Goal: Task Accomplishment & Management: Manage account settings

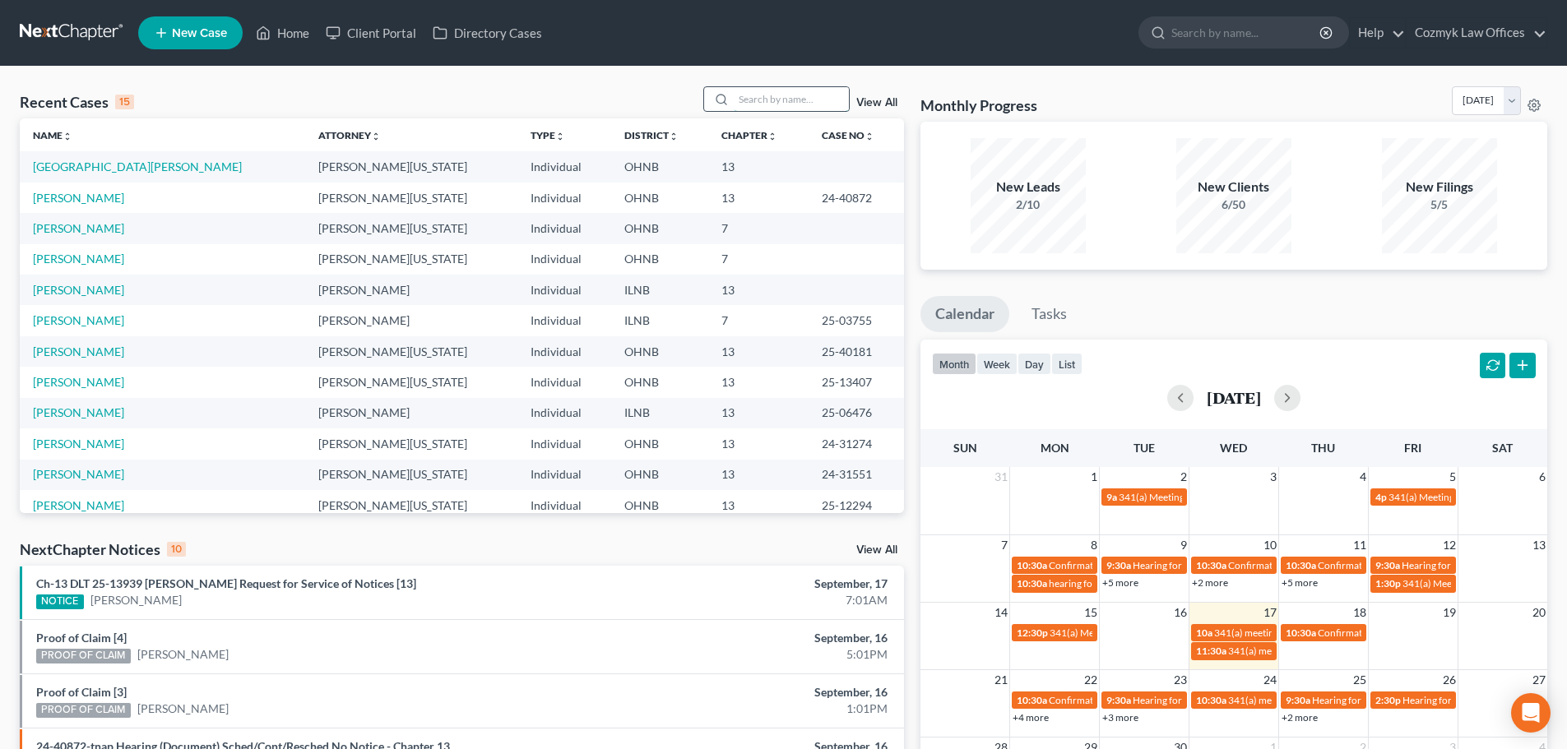
drag, startPoint x: 0, startPoint y: 0, endPoint x: 775, endPoint y: 98, distance: 781.0
click at [775, 98] on input "search" at bounding box center [791, 99] width 115 height 24
type input "[PERSON_NAME]"
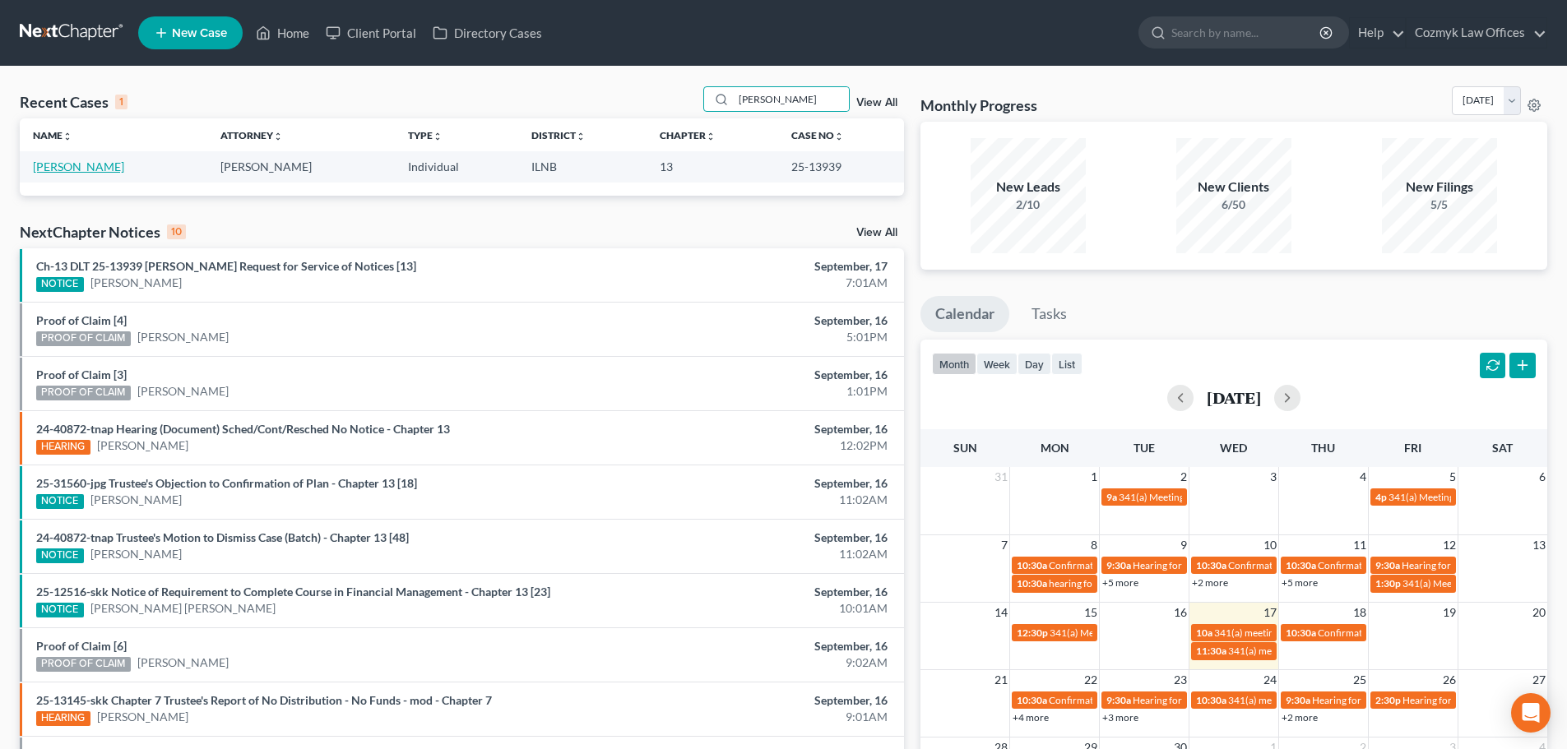
click at [50, 166] on link "[PERSON_NAME]" at bounding box center [78, 167] width 91 height 14
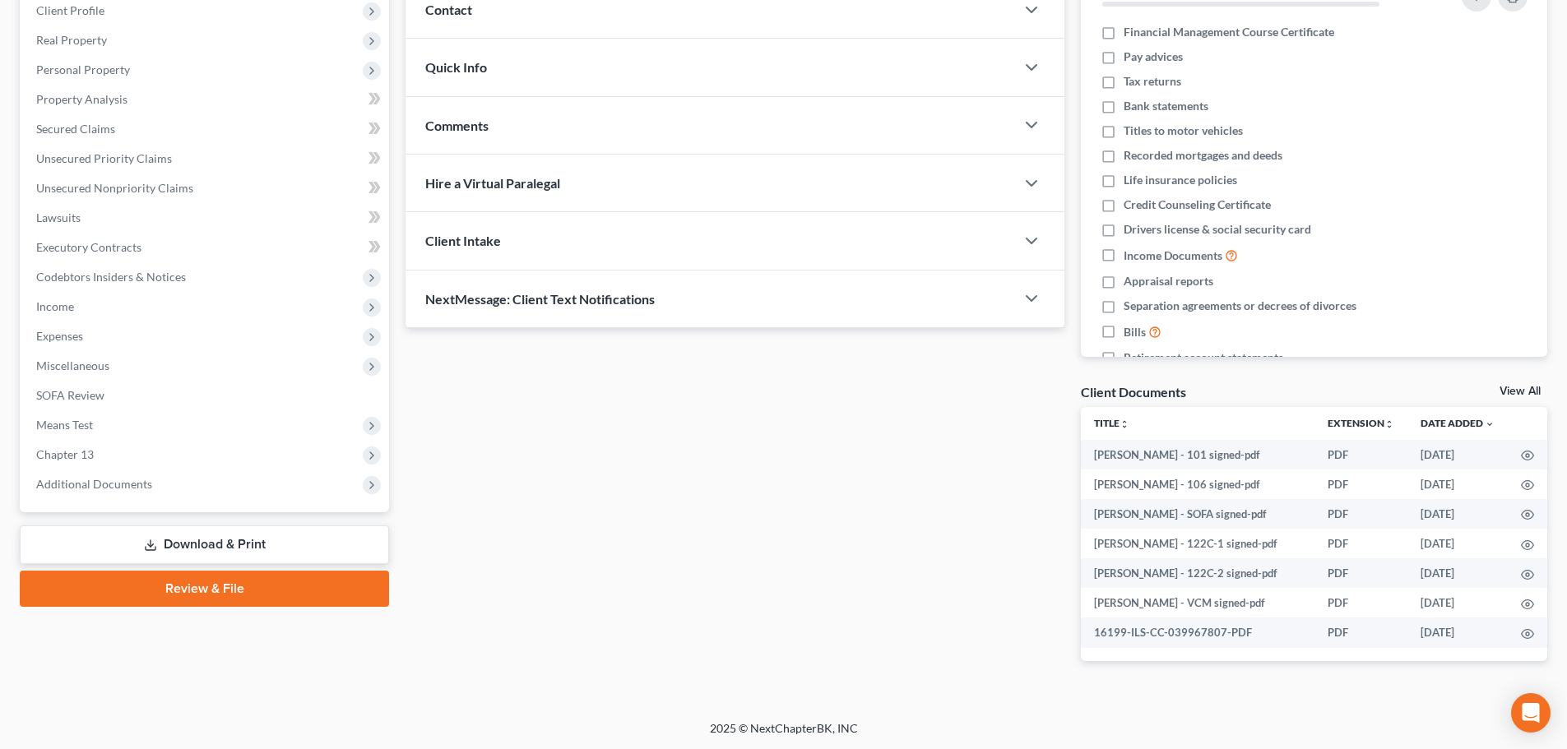
scroll to position [235, 0]
click at [146, 474] on span "Additional Documents" at bounding box center [206, 484] width 366 height 30
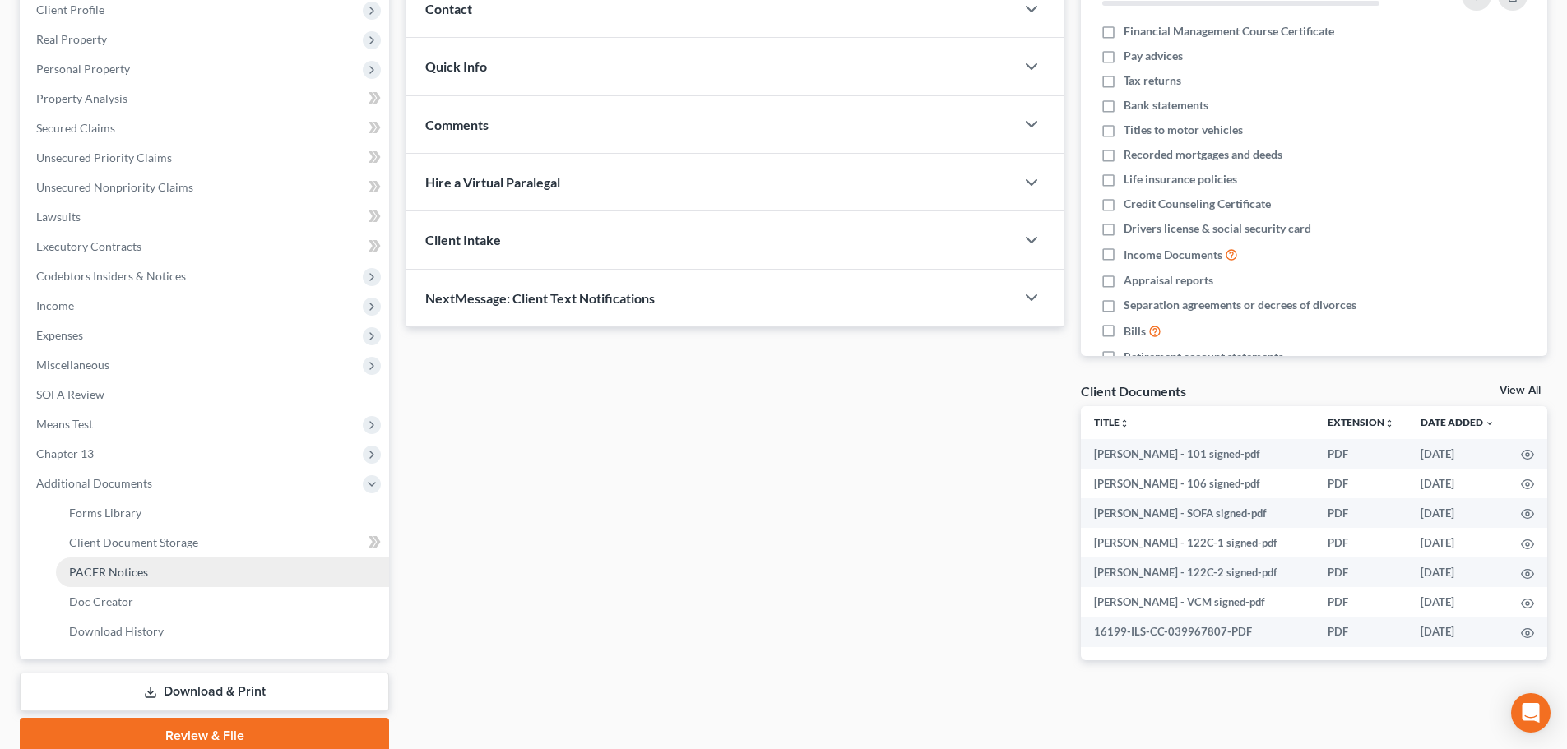
click at [129, 565] on span "PACER Notices" at bounding box center [108, 572] width 79 height 14
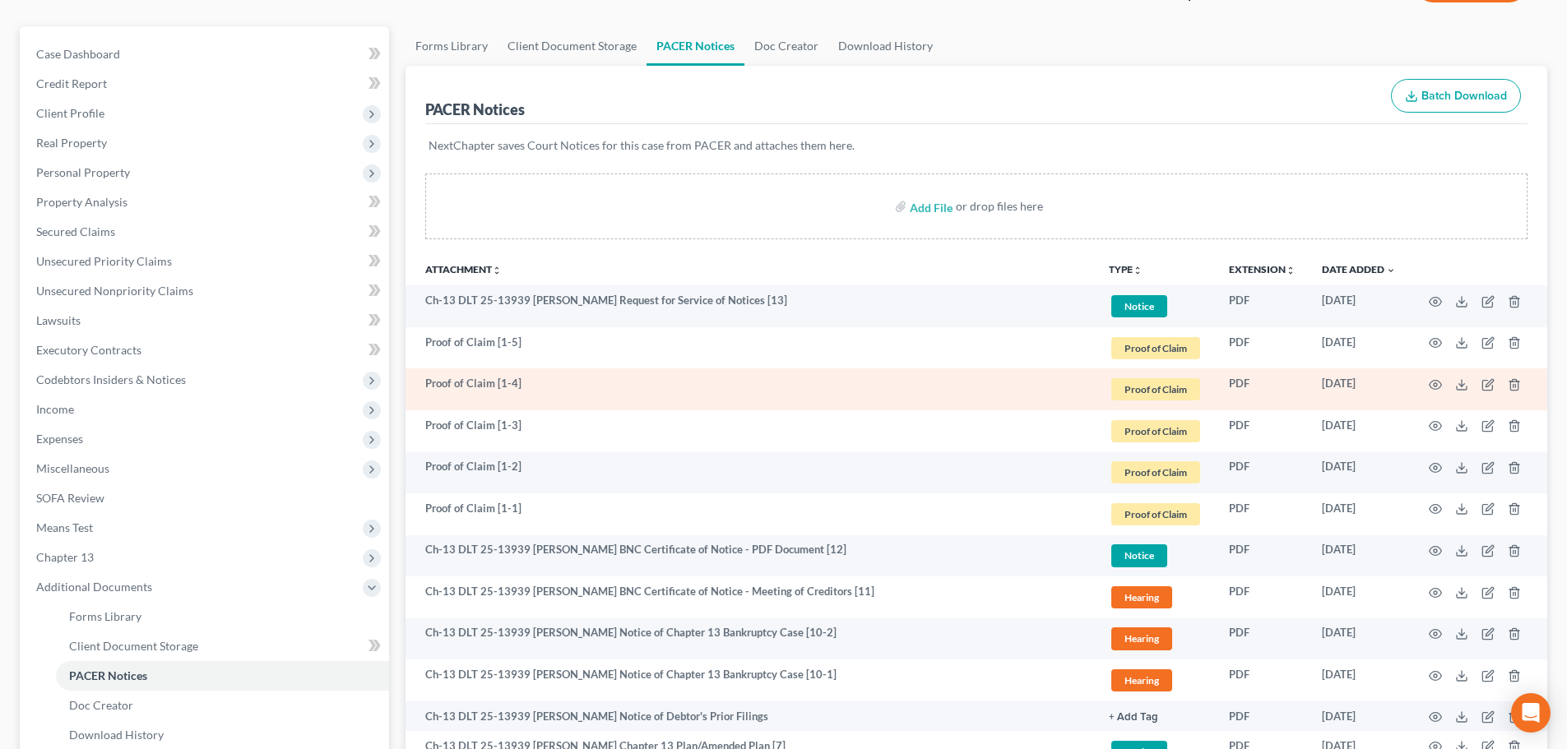
scroll to position [165, 0]
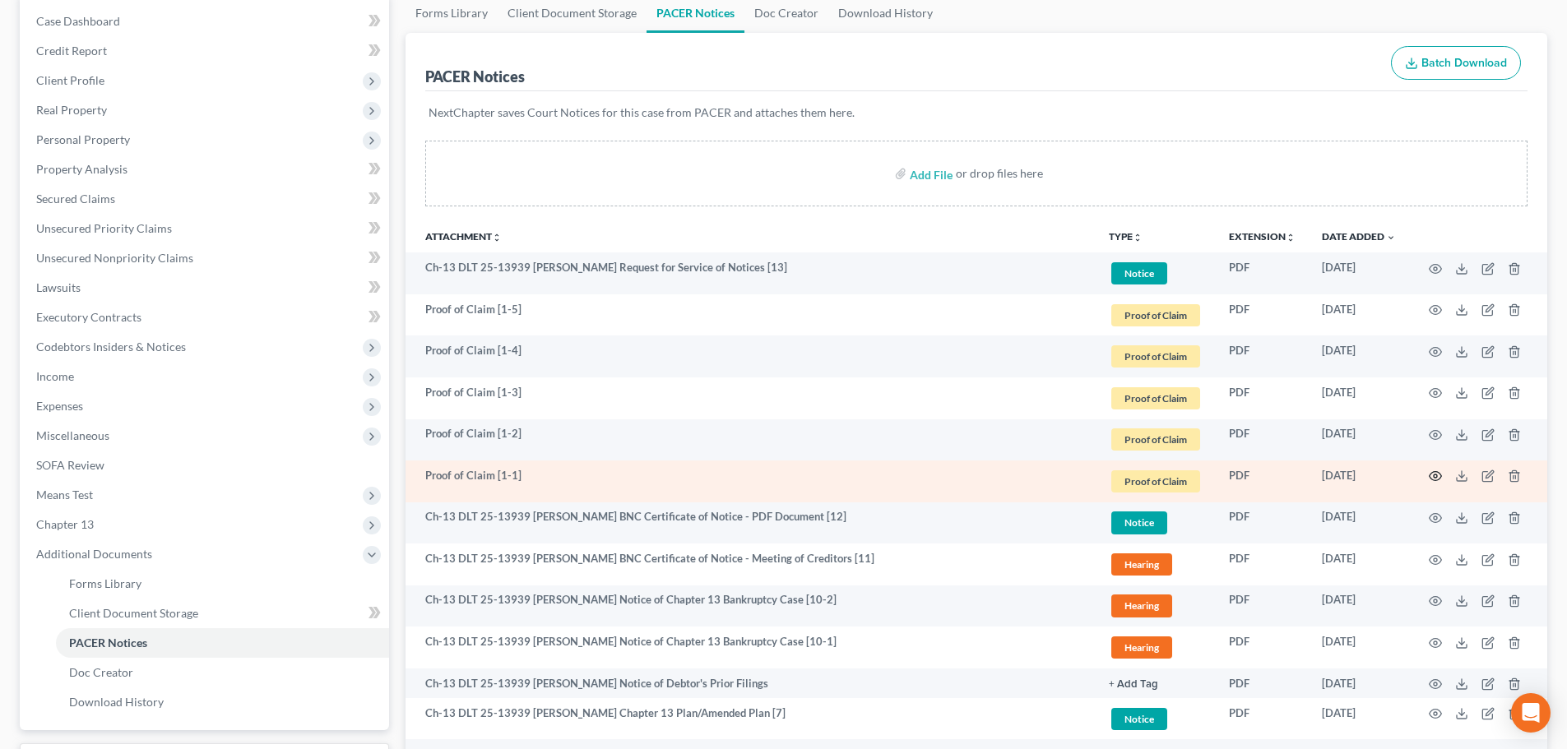
click at [1438, 478] on icon "button" at bounding box center [1435, 476] width 13 height 13
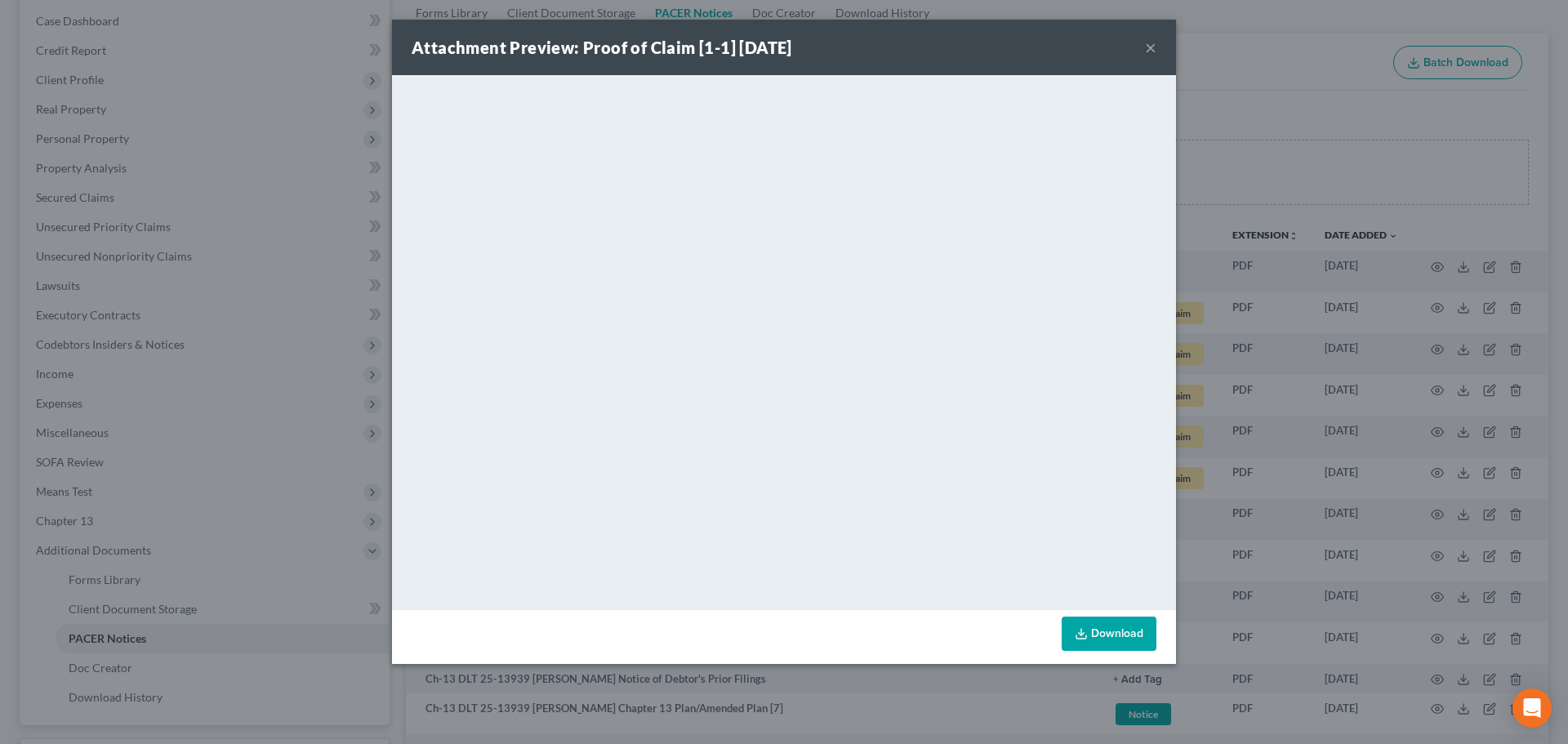
click at [1150, 51] on button "×" at bounding box center [1151, 48] width 12 height 20
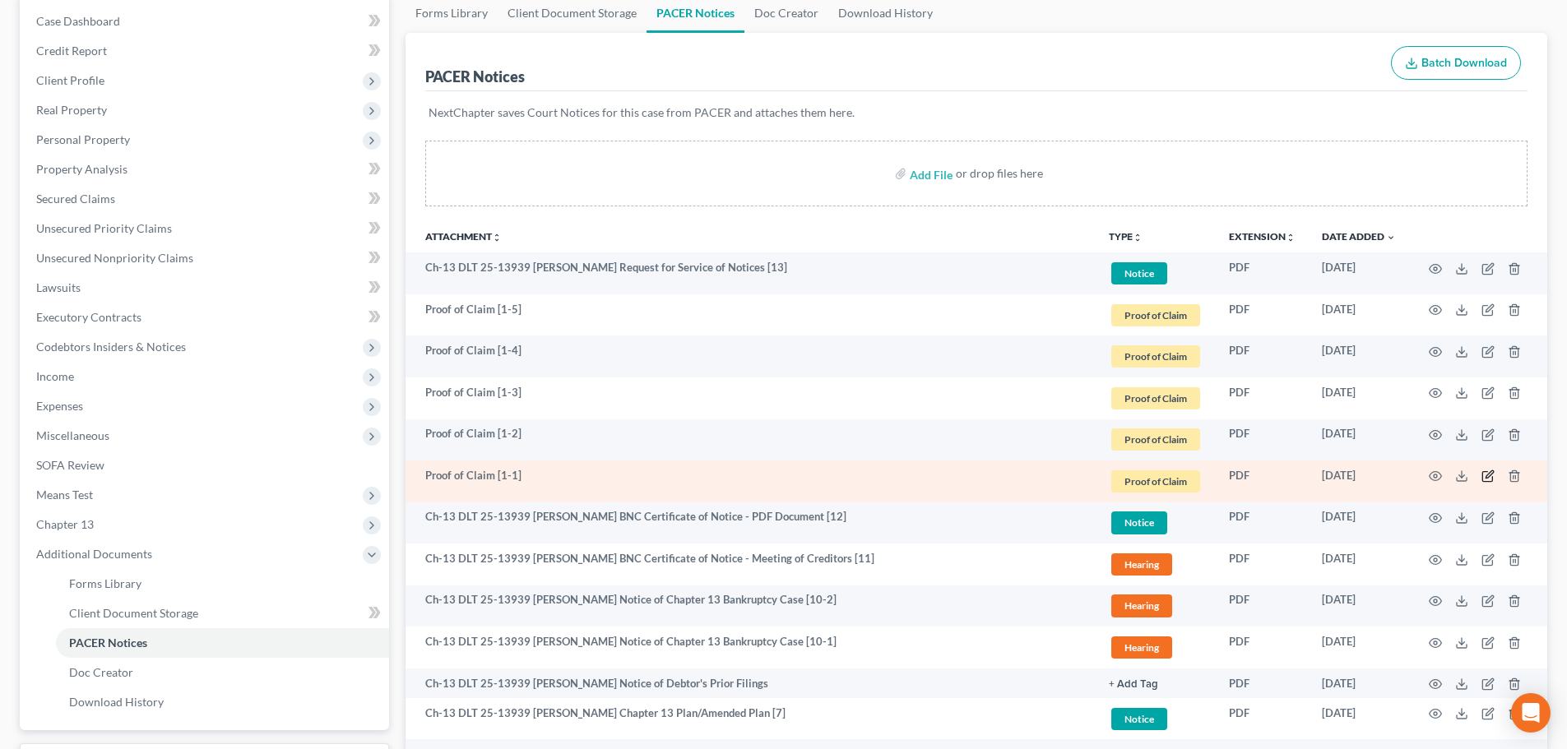
click at [1490, 474] on icon "button" at bounding box center [1487, 476] width 13 height 13
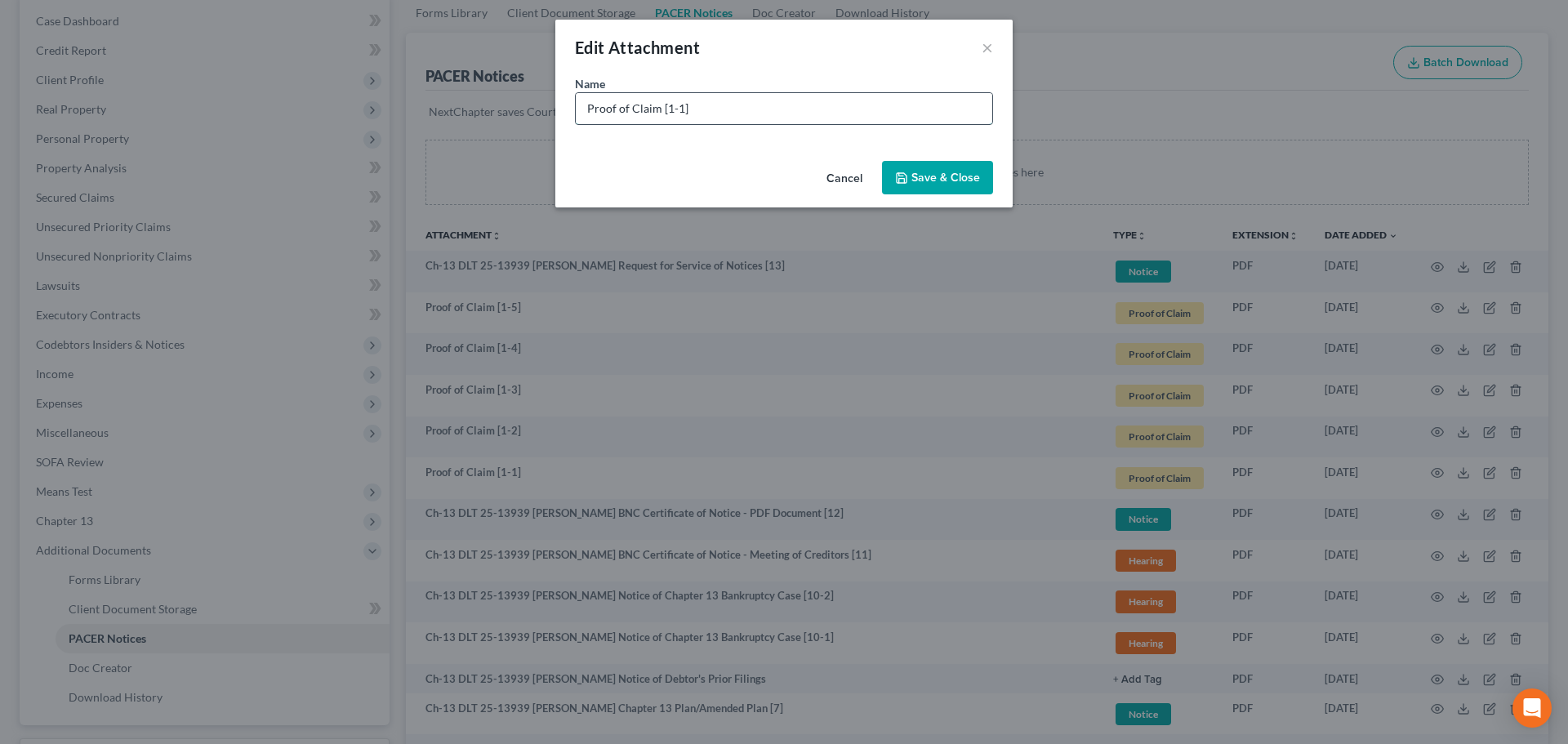
click at [751, 117] on input "Proof of Claim [1-1]" at bounding box center [784, 108] width 417 height 31
type input "Proof of Claim [1-1] US Dept. HUD"
click at [904, 172] on icon "button" at bounding box center [902, 178] width 13 height 13
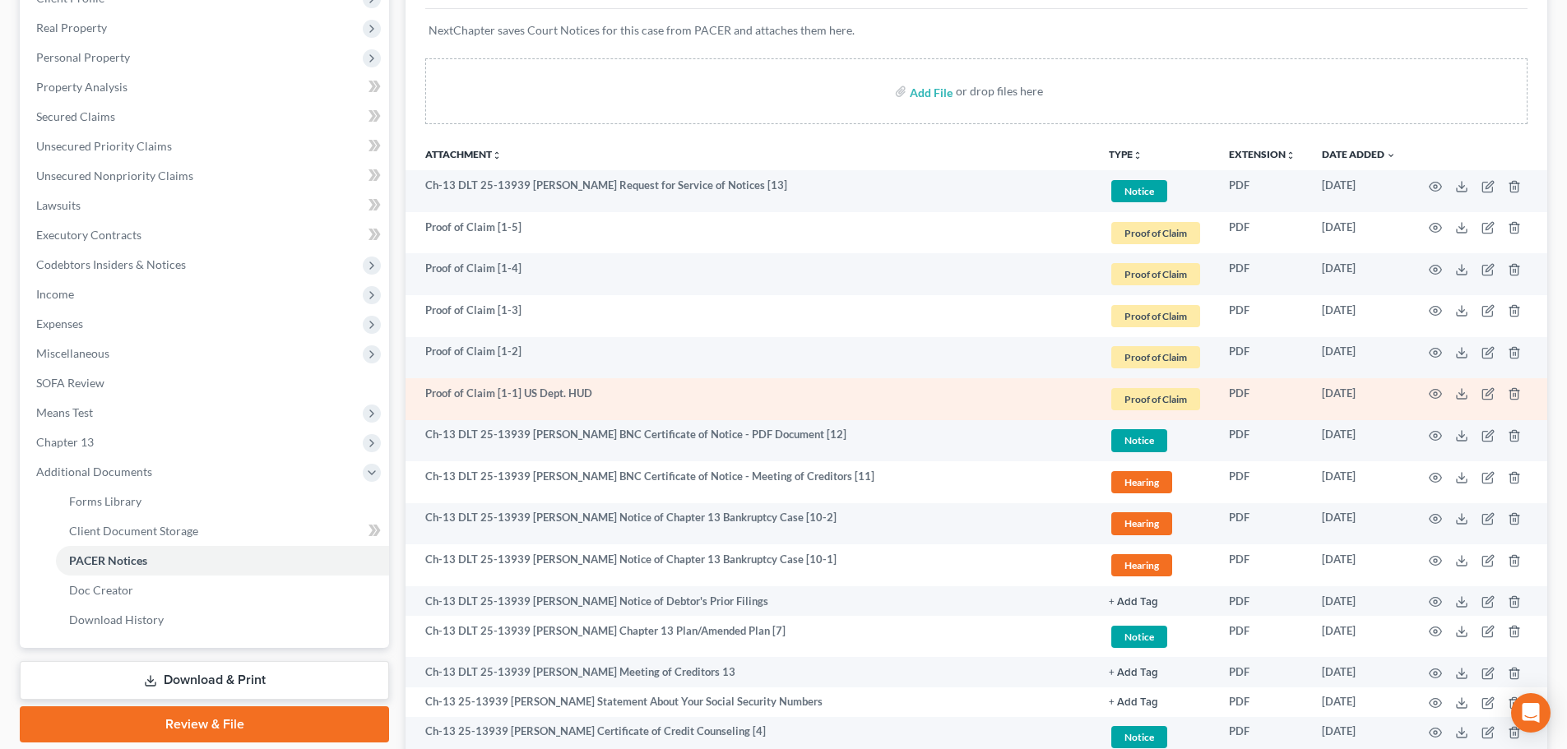
scroll to position [329, 0]
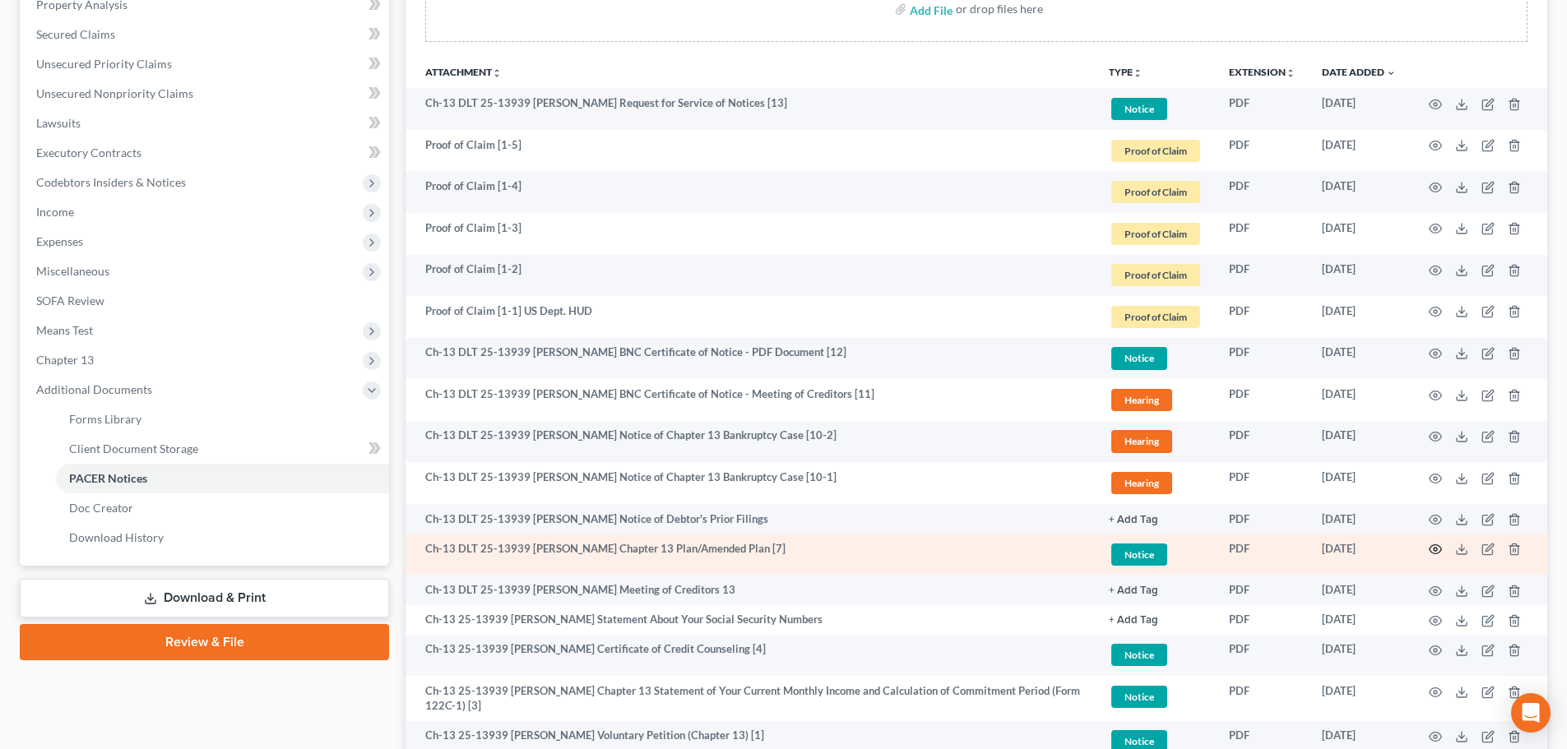
click at [1434, 549] on icon "button" at bounding box center [1435, 549] width 13 height 13
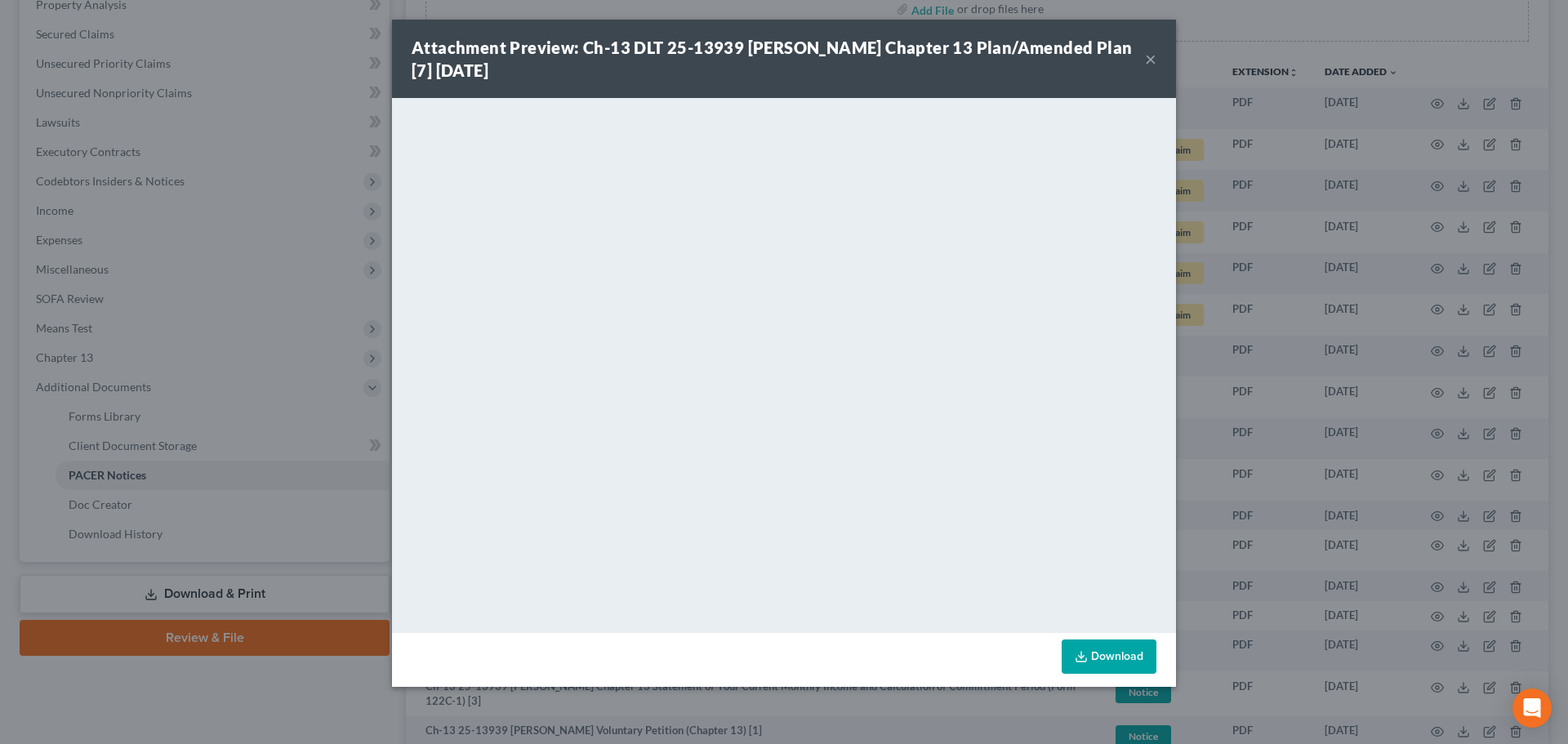
click at [1143, 58] on div "Attachment Preview: Ch-13 DLT 25-13939 [PERSON_NAME] Chapter 13 Plan/Amended Pl…" at bounding box center [779, 59] width 734 height 46
click at [1149, 60] on button "×" at bounding box center [1151, 59] width 12 height 20
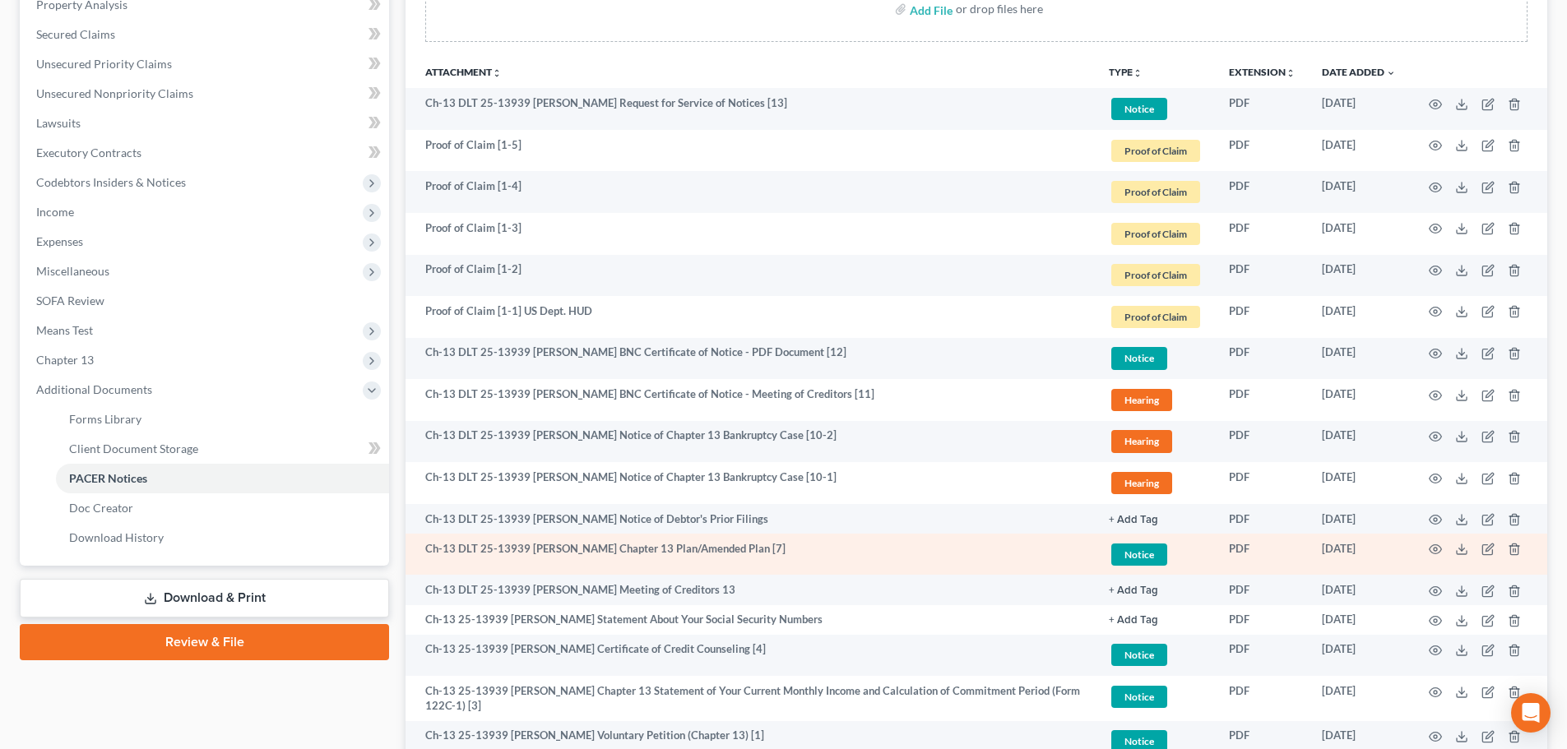
scroll to position [512, 0]
